Goal: Task Accomplishment & Management: Use online tool/utility

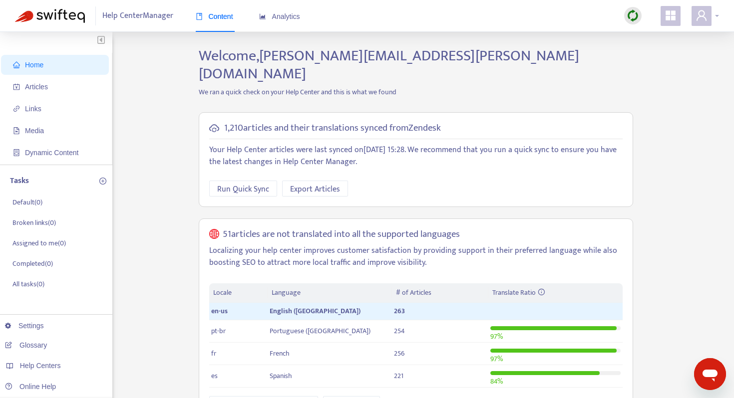
click at [707, 16] on icon "user" at bounding box center [702, 15] width 12 height 12
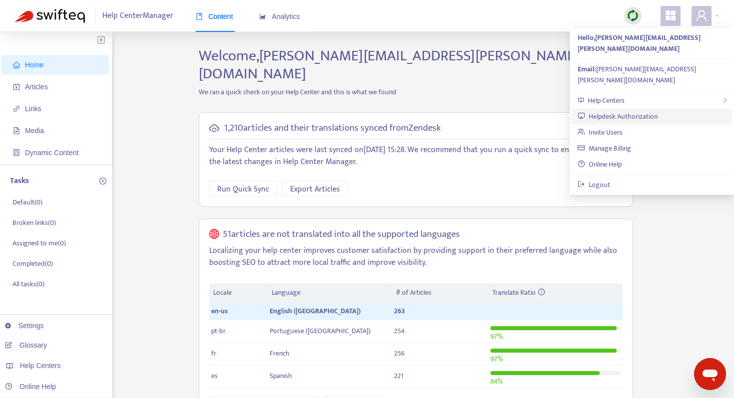
click at [631, 111] on link "Helpdesk Authorization" at bounding box center [618, 116] width 80 height 11
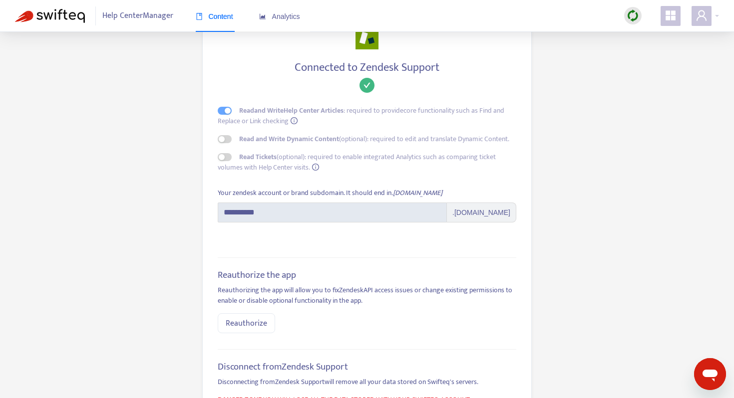
scroll to position [42, 0]
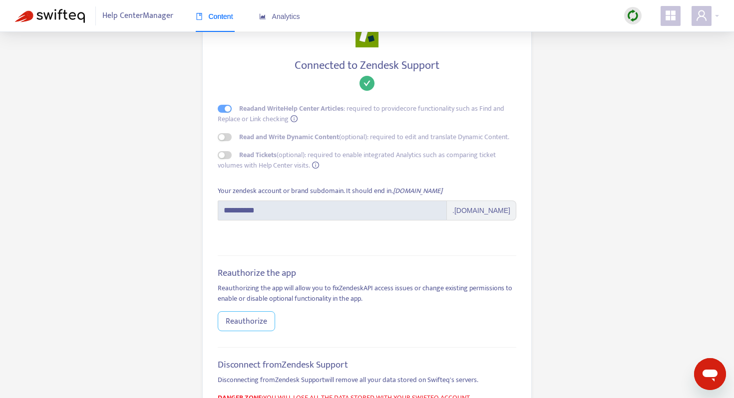
click at [241, 327] on span "Reauthorize" at bounding box center [246, 322] width 41 height 12
